Goal: Navigation & Orientation: Understand site structure

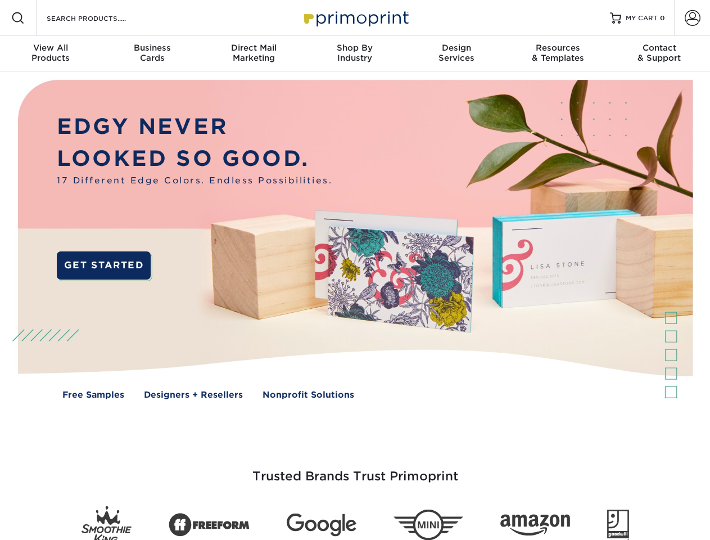
click at [355, 270] on img at bounding box center [354, 247] width 703 height 351
click at [18, 18] on span at bounding box center [17, 17] width 13 height 13
click at [692, 18] on span at bounding box center [693, 18] width 16 height 16
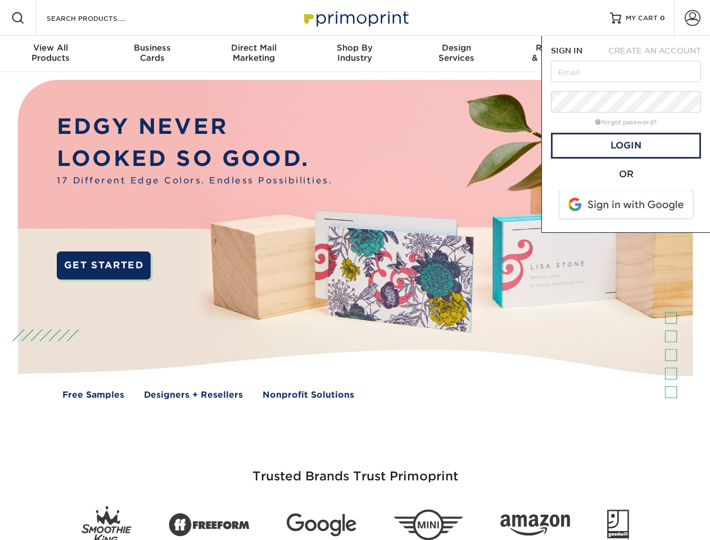
click at [51, 54] on div "View All Products" at bounding box center [50, 53] width 101 height 20
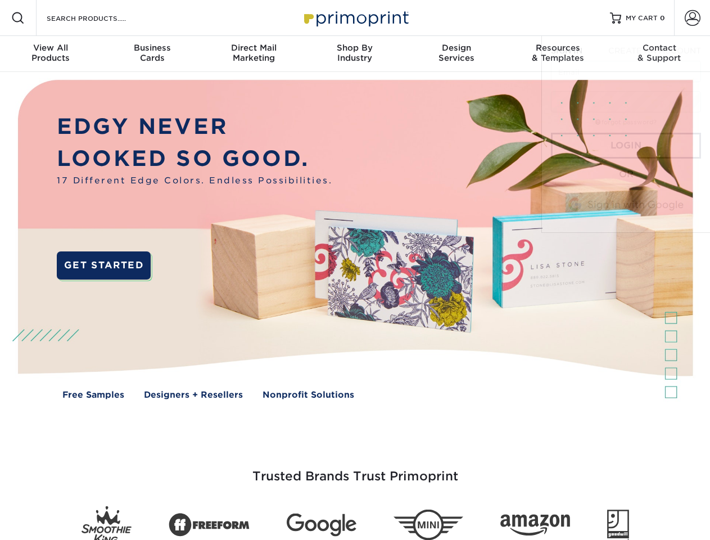
click at [152, 54] on div "Business Cards" at bounding box center [151, 53] width 101 height 20
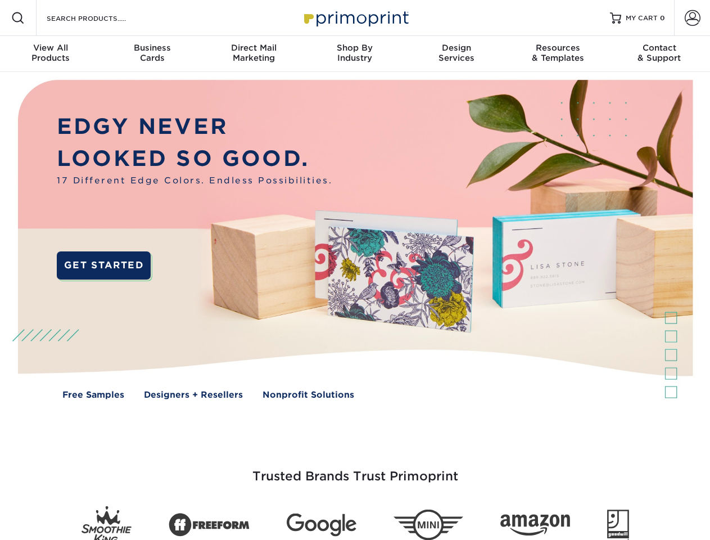
click at [254, 54] on div "Direct Mail Marketing" at bounding box center [253, 53] width 101 height 20
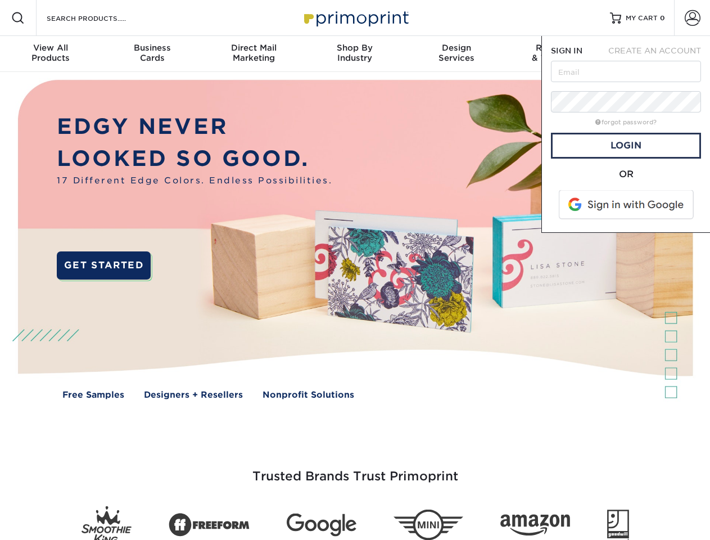
click at [355, 54] on div "Shop By Industry" at bounding box center [354, 53] width 101 height 20
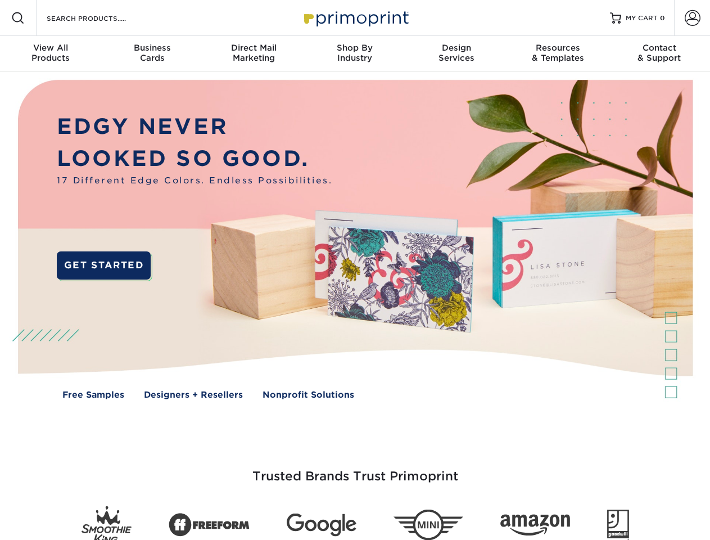
click at [457, 54] on div "Design Services" at bounding box center [456, 53] width 101 height 20
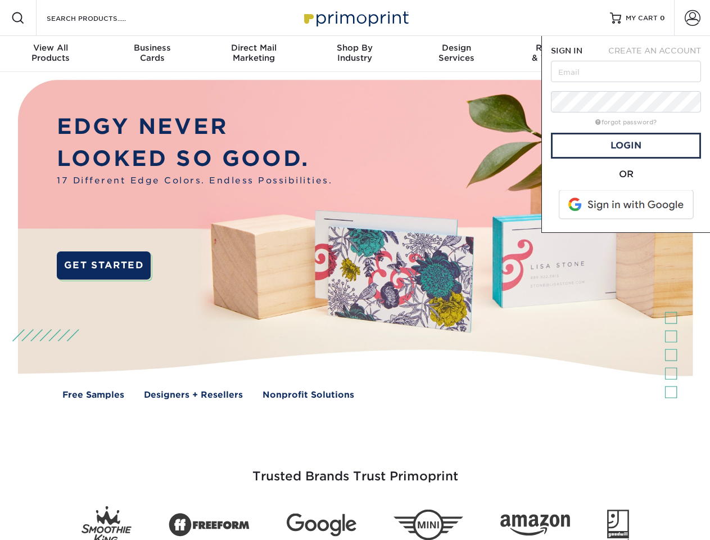
click at [558, 54] on span "SIGN IN" at bounding box center [566, 50] width 31 height 9
click at [660, 54] on div "Contact & Support" at bounding box center [659, 53] width 101 height 20
